Goal: Communication & Community: Answer question/provide support

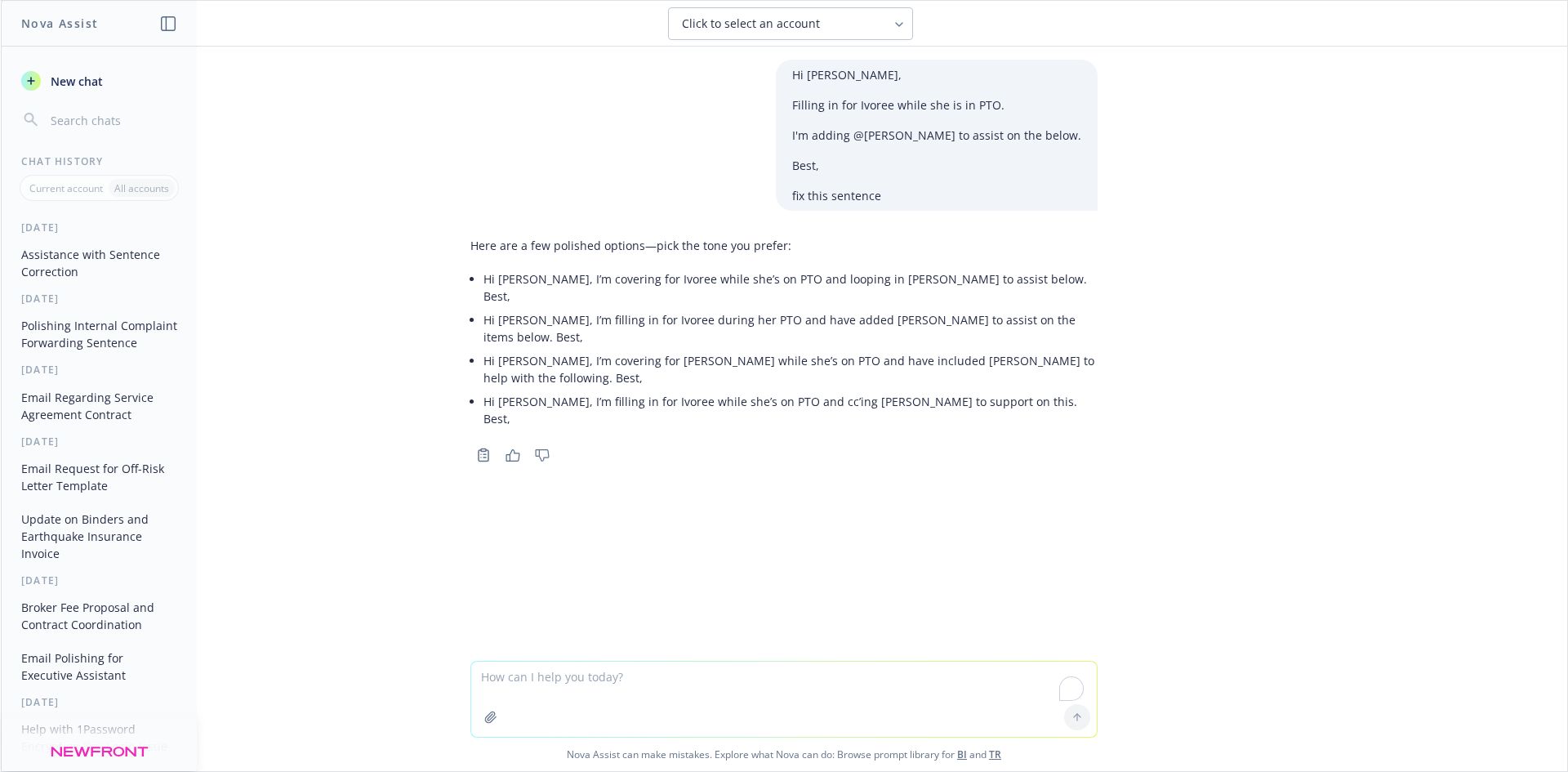
click at [591, 701] on textarea "To enrich screen reader interactions, please activate Accessibility in Grammarl…" at bounding box center [784, 699] width 625 height 75
paste textarea "Hi [PERSON_NAME], Filling in for Ivoree, will inform her about it. She was supp…"
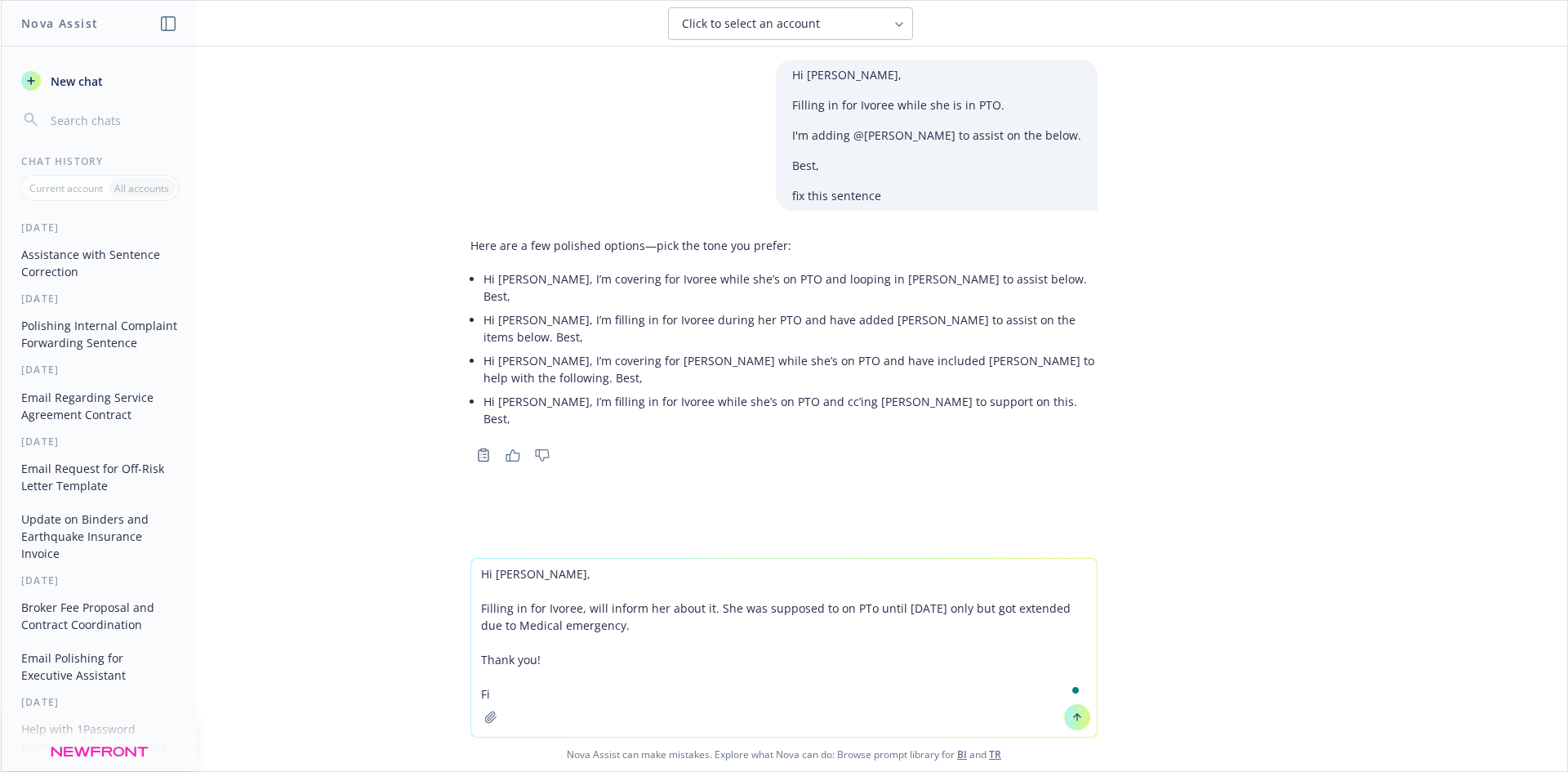
type textarea "Hi [PERSON_NAME], Filling in for Ivoree, will inform her about it. She was supp…"
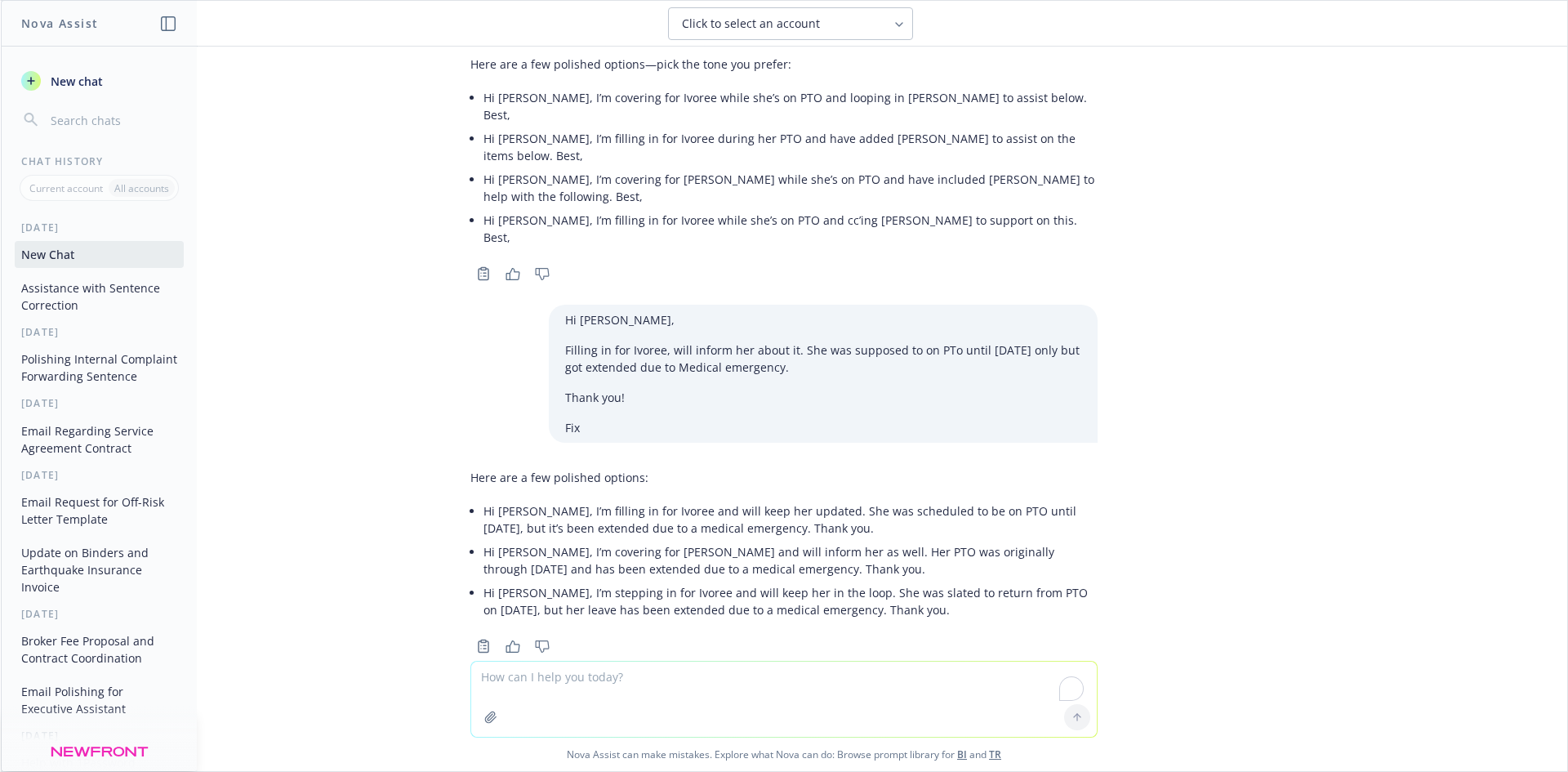
scroll to position [183, 0]
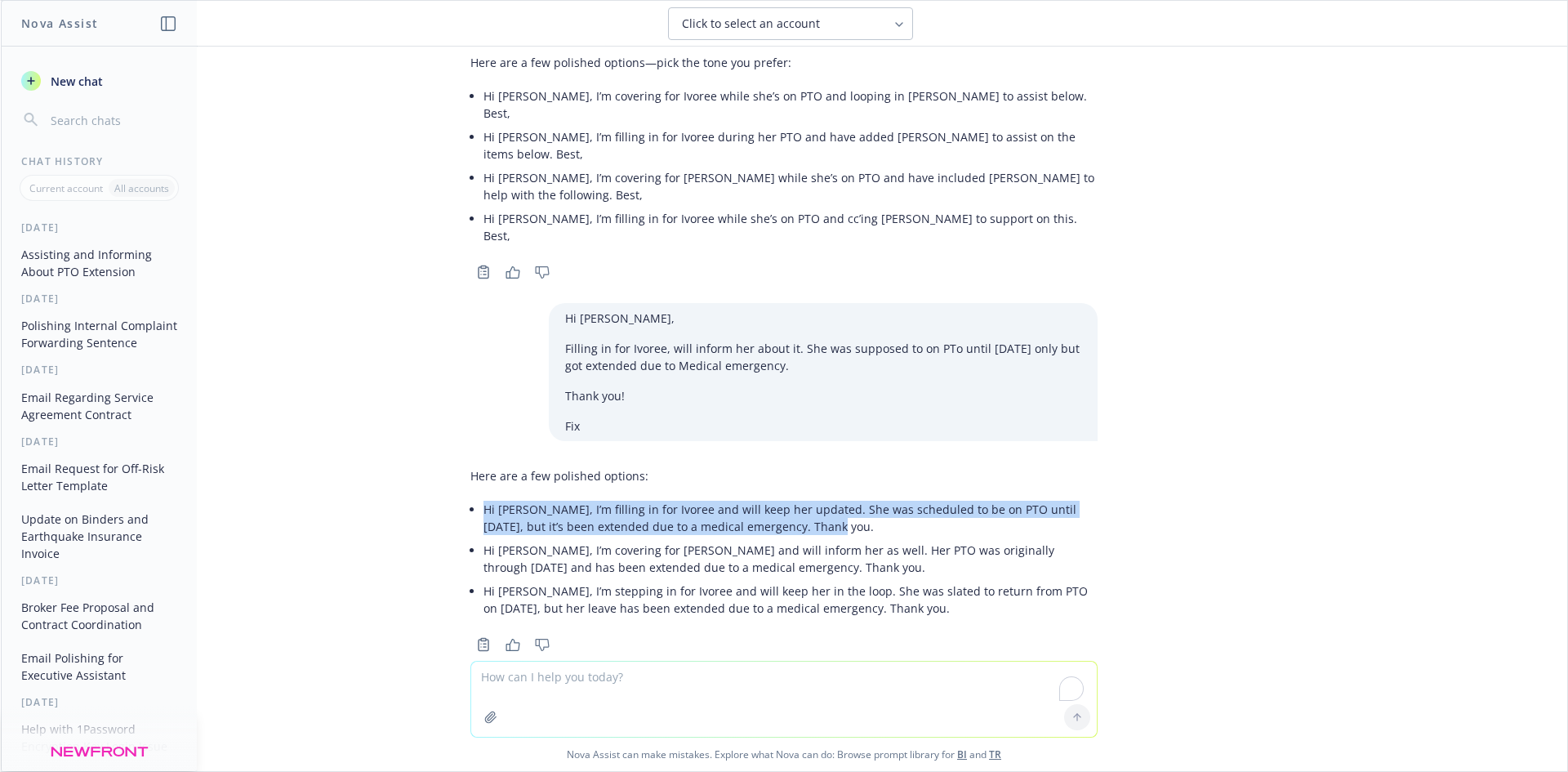
drag, startPoint x: 778, startPoint y: 493, endPoint x: 477, endPoint y: 475, distance: 301.5
click at [483, 500] on p "Hi [PERSON_NAME], I’m filling in for Ivoree and will keep her updated. She was …" at bounding box center [791, 517] width 614 height 35
click at [470, 469] on div "Here are a few polished options: Hi [PERSON_NAME], I’m filling in for Ivoree an…" at bounding box center [784, 543] width 627 height 166
copy p "Hi [PERSON_NAME], I’m filling in for Ivoree and will keep her updated. She was …"
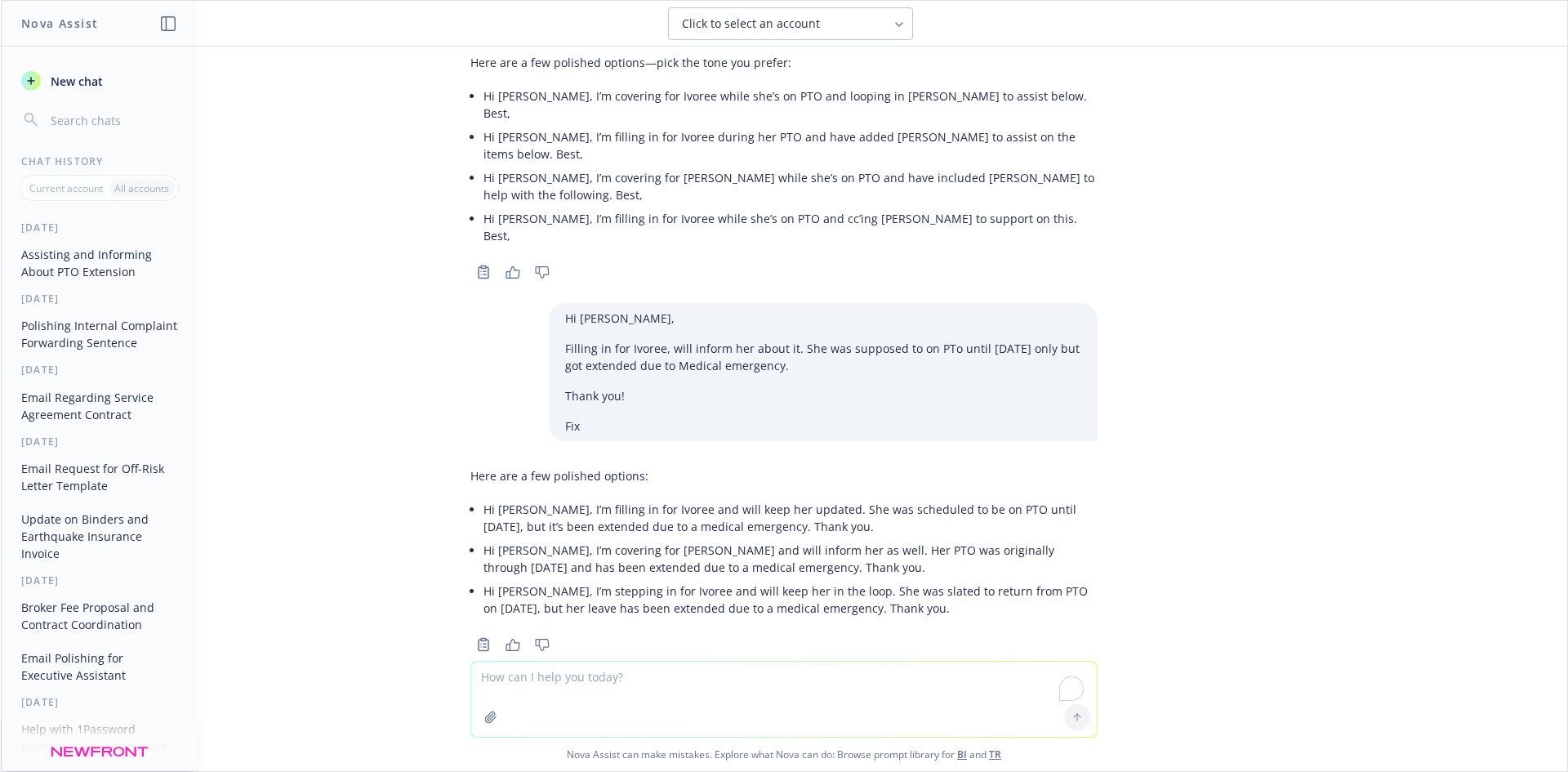
drag, startPoint x: 607, startPoint y: 656, endPoint x: 615, endPoint y: 693, distance: 37.9
click at [608, 675] on div at bounding box center [784, 685] width 1540 height 20
click at [611, 693] on textarea "To enrich screen reader interactions, please activate Accessibility in Grammarl…" at bounding box center [784, 699] width 625 height 75
paste textarea "Hi, I will be on extended medical PTO until the 13th. Let's rescheduled to a di…"
type textarea "Hi, I will be on extended medical PTO until the 13th. Let's rescheduled to a di…"
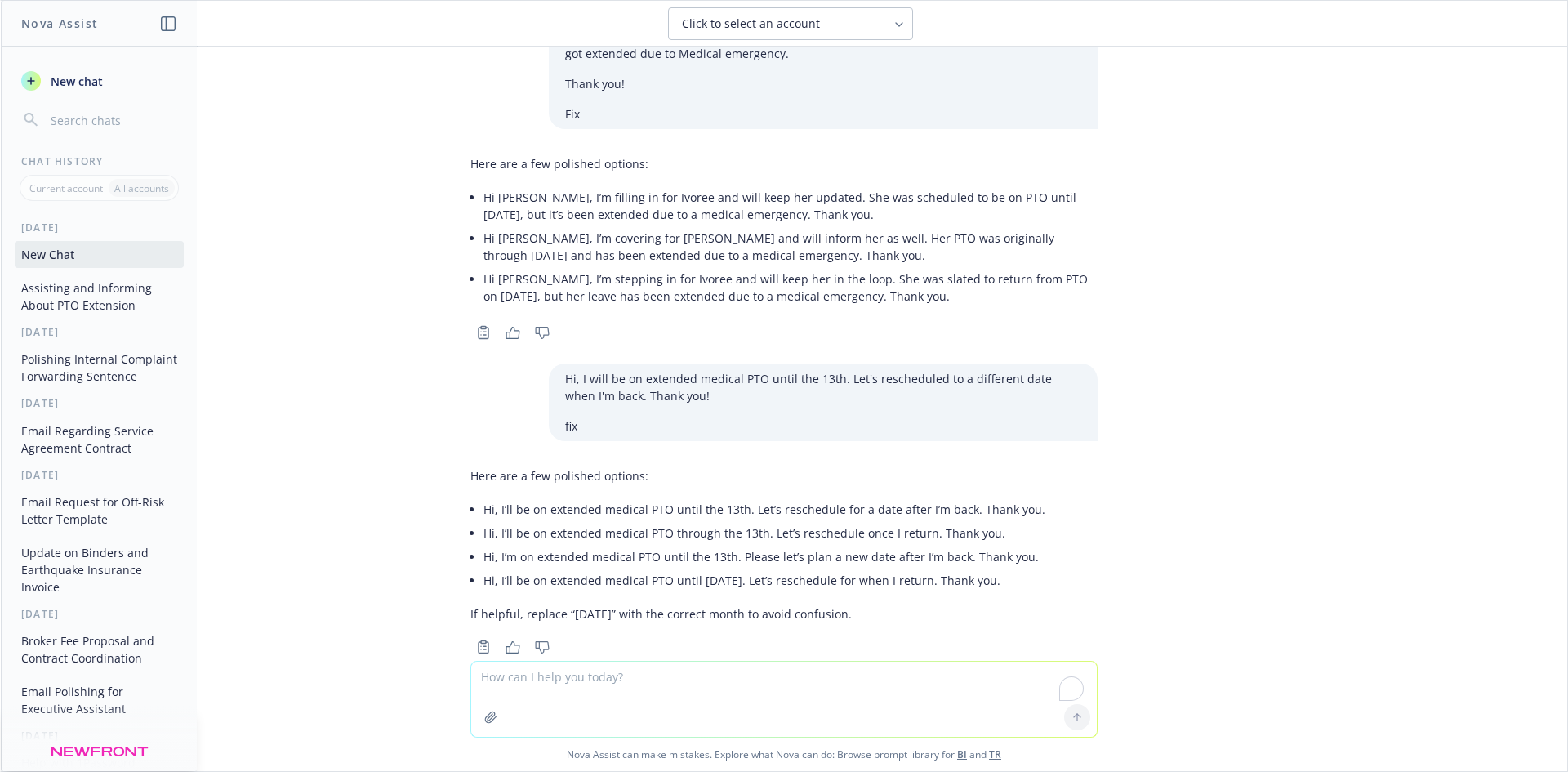
scroll to position [497, 0]
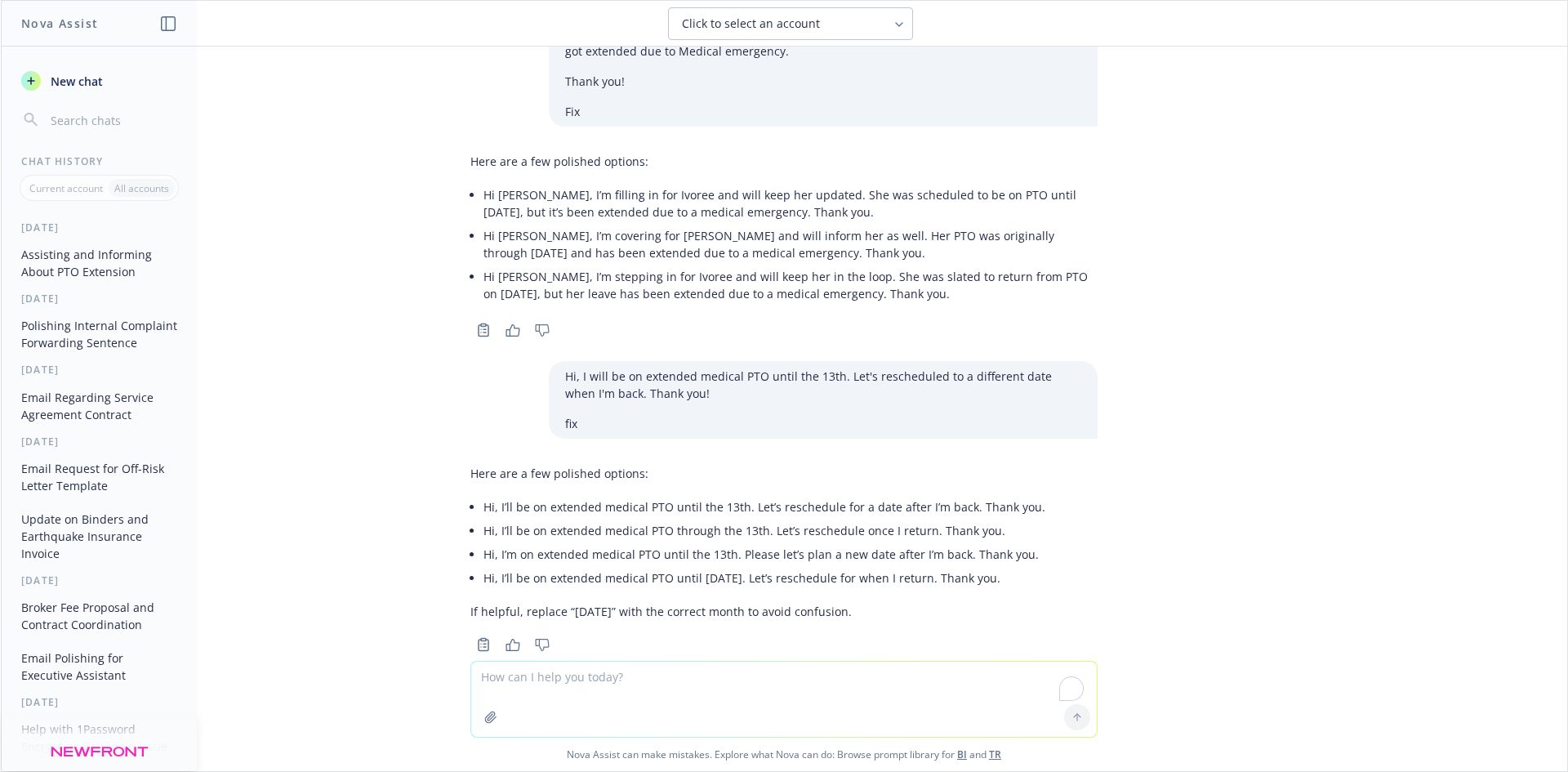
click at [664, 465] on p "Here are a few polished options:" at bounding box center [758, 473] width 575 height 17
drag, startPoint x: 475, startPoint y: 548, endPoint x: 1006, endPoint y: 548, distance: 531.0
click at [1006, 548] on div "Here are a few polished options: Hi, I’ll be on extended medical PTO until the …" at bounding box center [758, 541] width 575 height 168
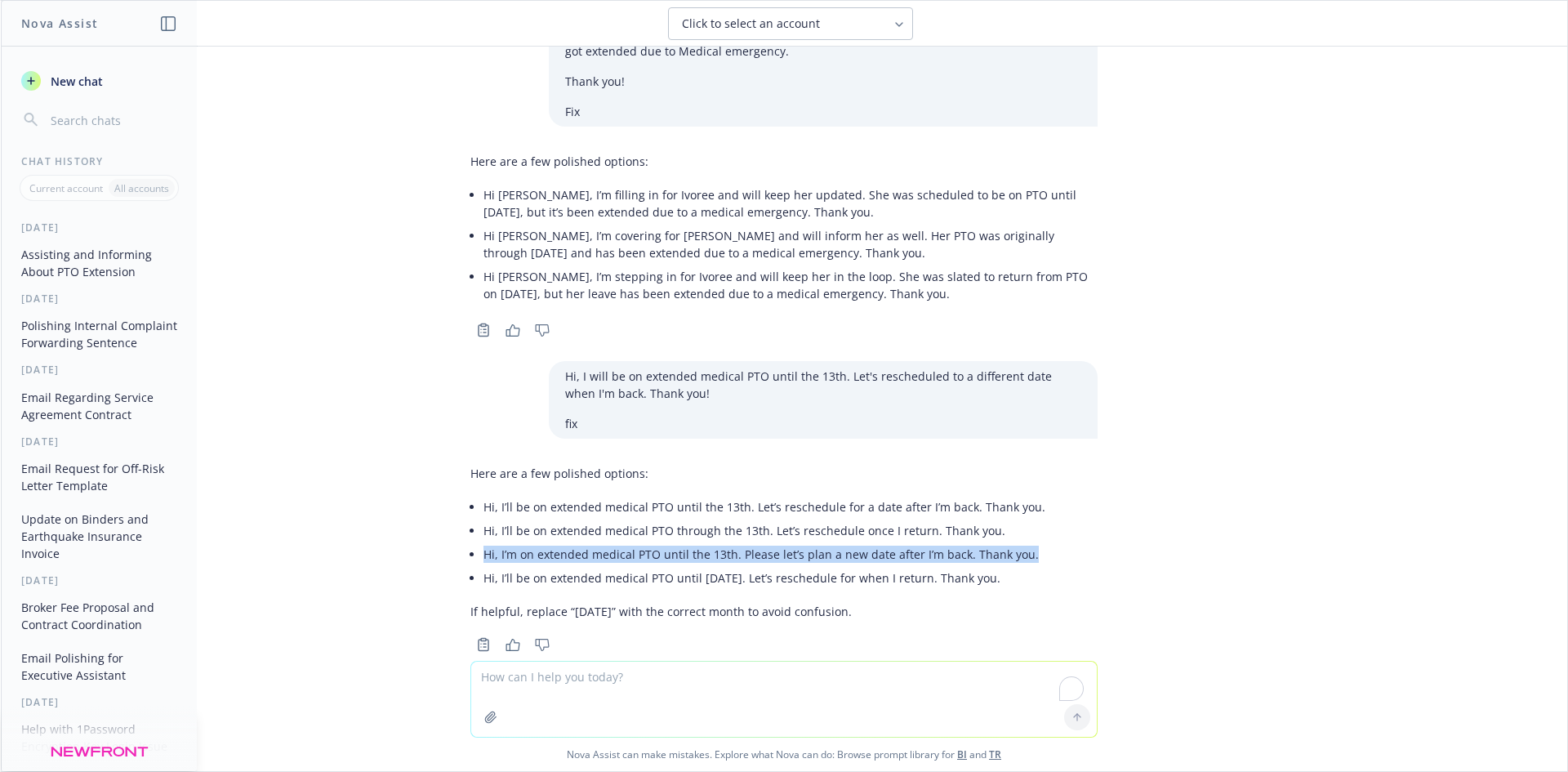
drag, startPoint x: 1024, startPoint y: 525, endPoint x: 430, endPoint y: 529, distance: 594.0
click at [429, 530] on div "Hi [PERSON_NAME], Filling in for Ivoree while she is in PTO. I'm adding @[PERSO…" at bounding box center [784, 353] width 1566 height 614
copy li "Hi, I’m on extended medical PTO until the 13th. Please let’s plan a new date af…"
